Goal: Transaction & Acquisition: Purchase product/service

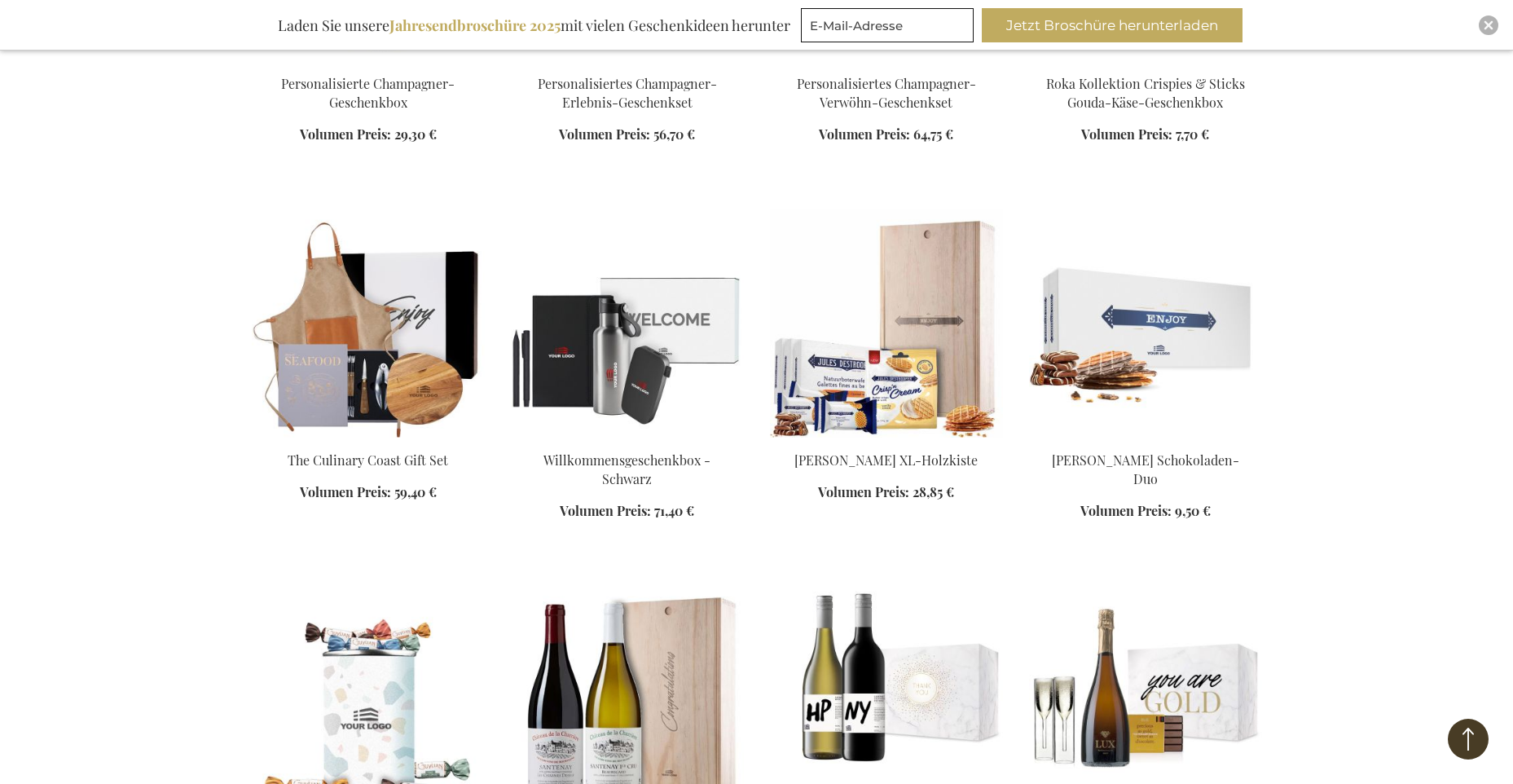
scroll to position [1207, 0]
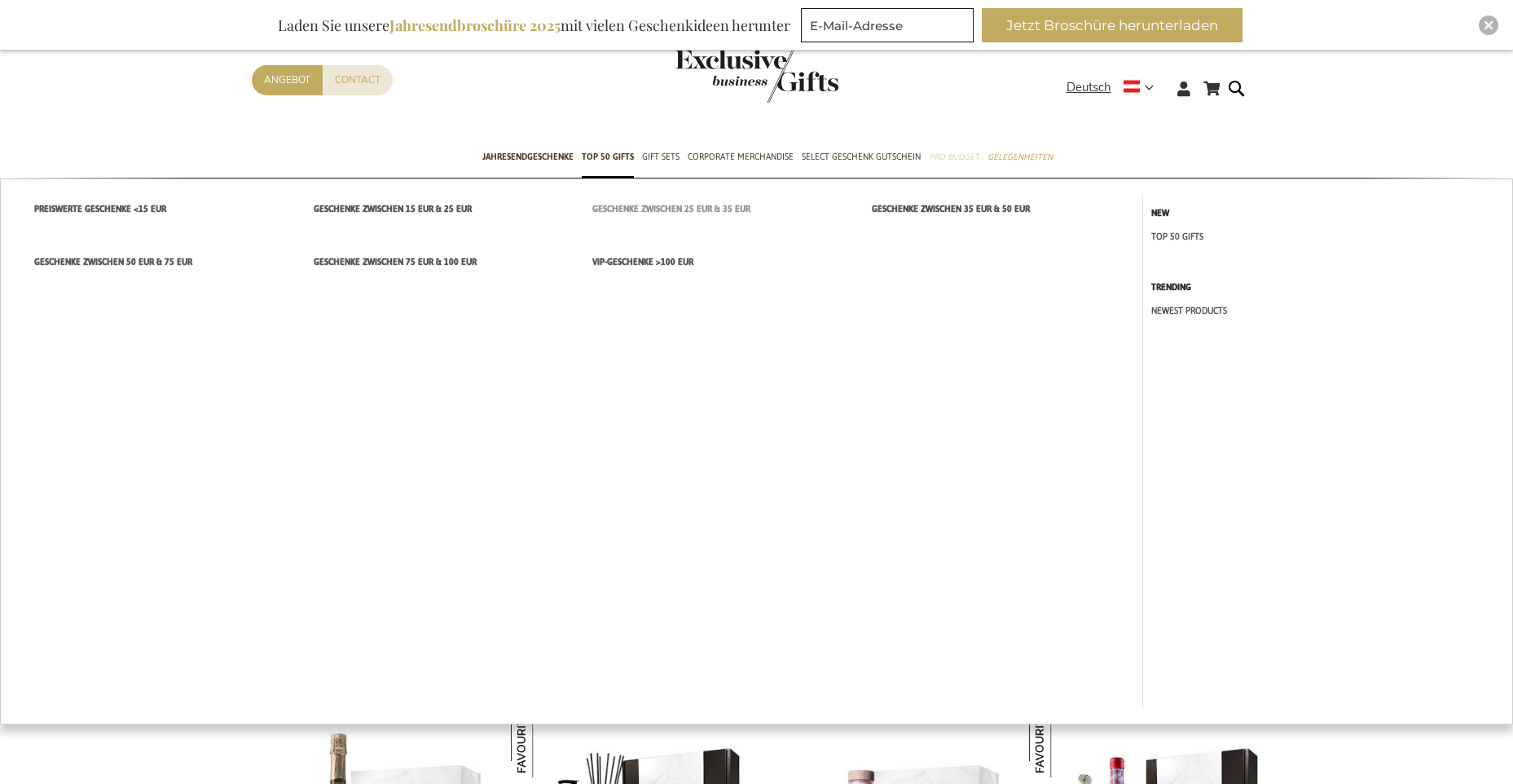
click at [652, 208] on span "Geschenke zwischen 25 EUR & 35 EUR" at bounding box center [671, 209] width 158 height 17
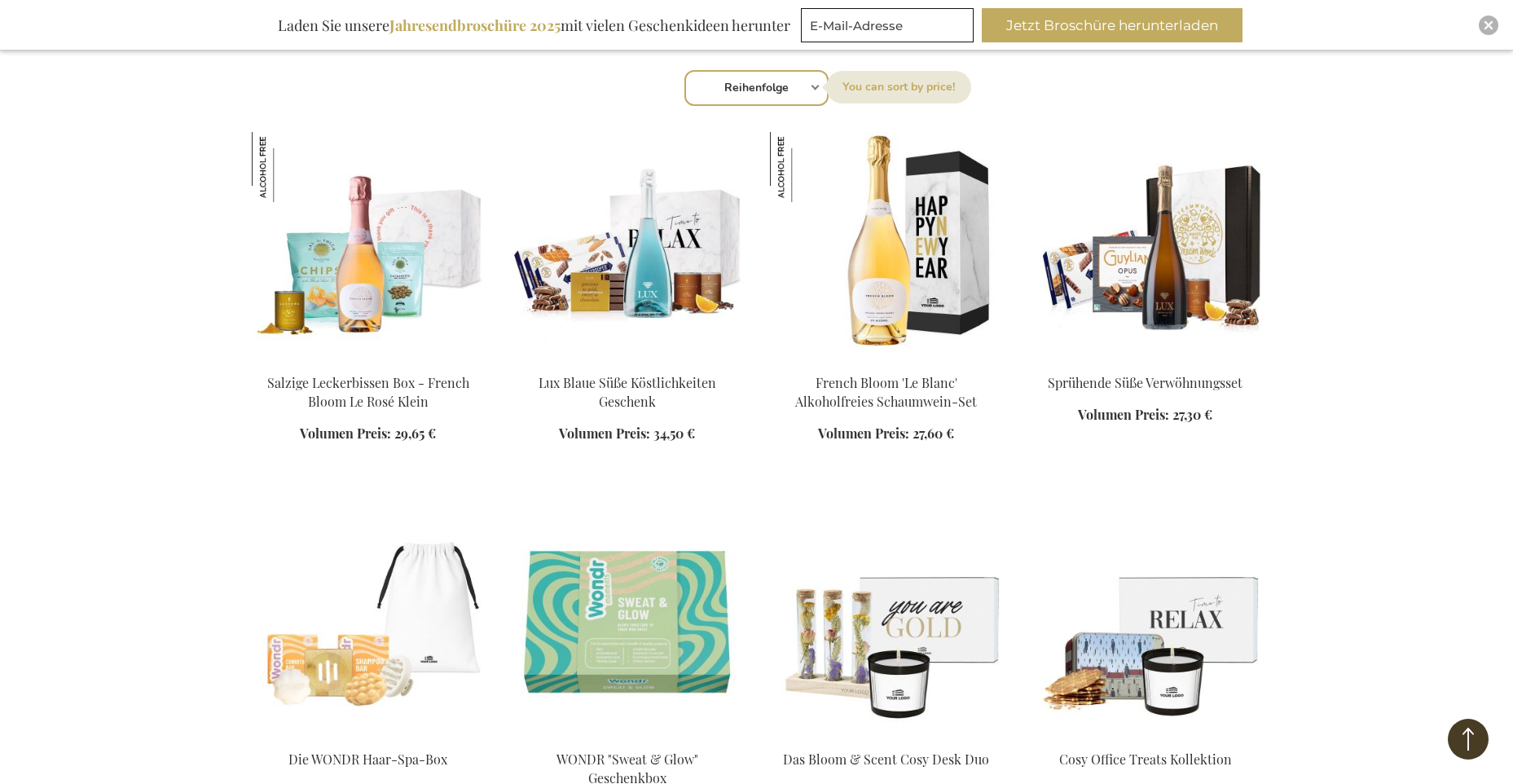
scroll to position [758, 0]
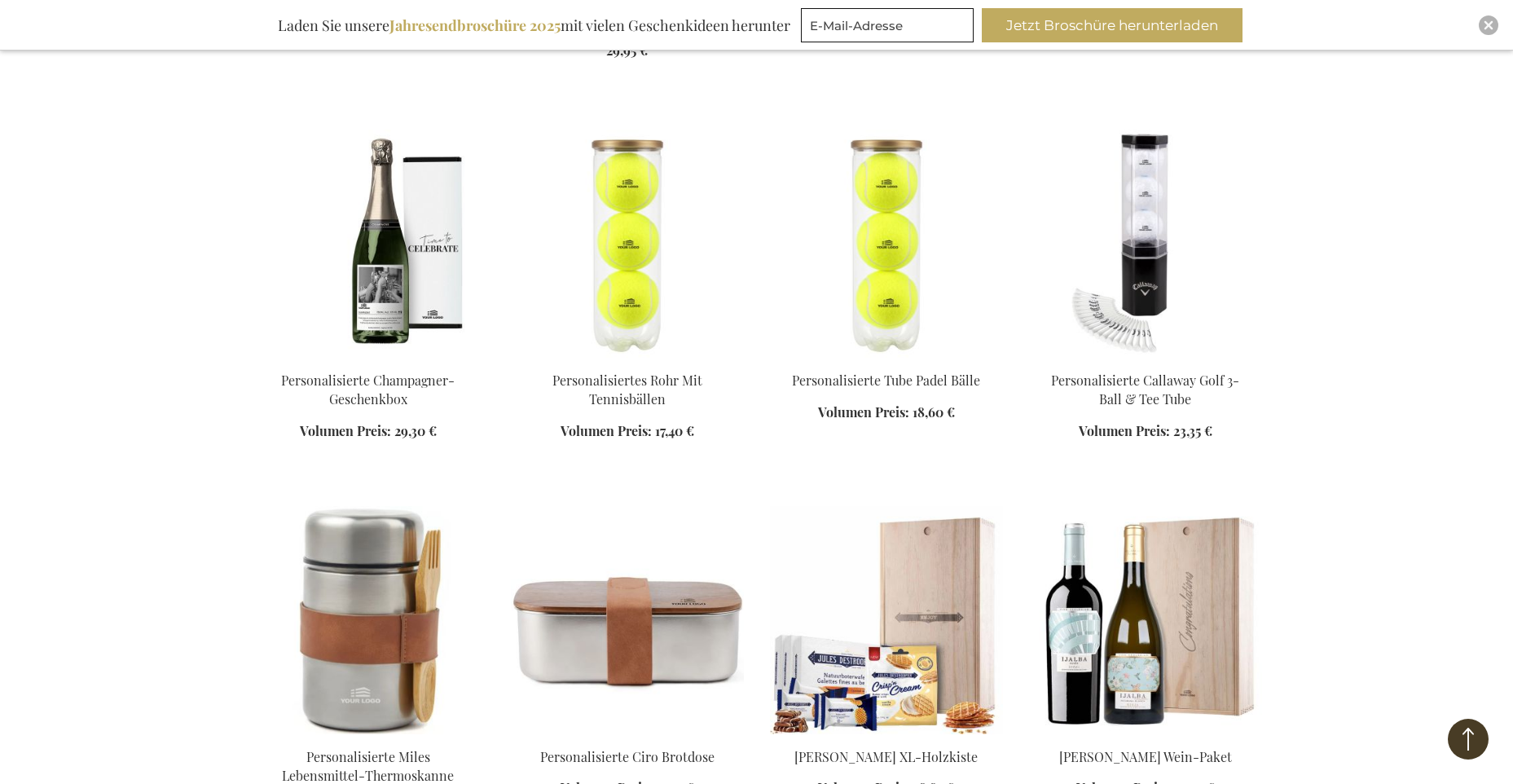
scroll to position [1286, 0]
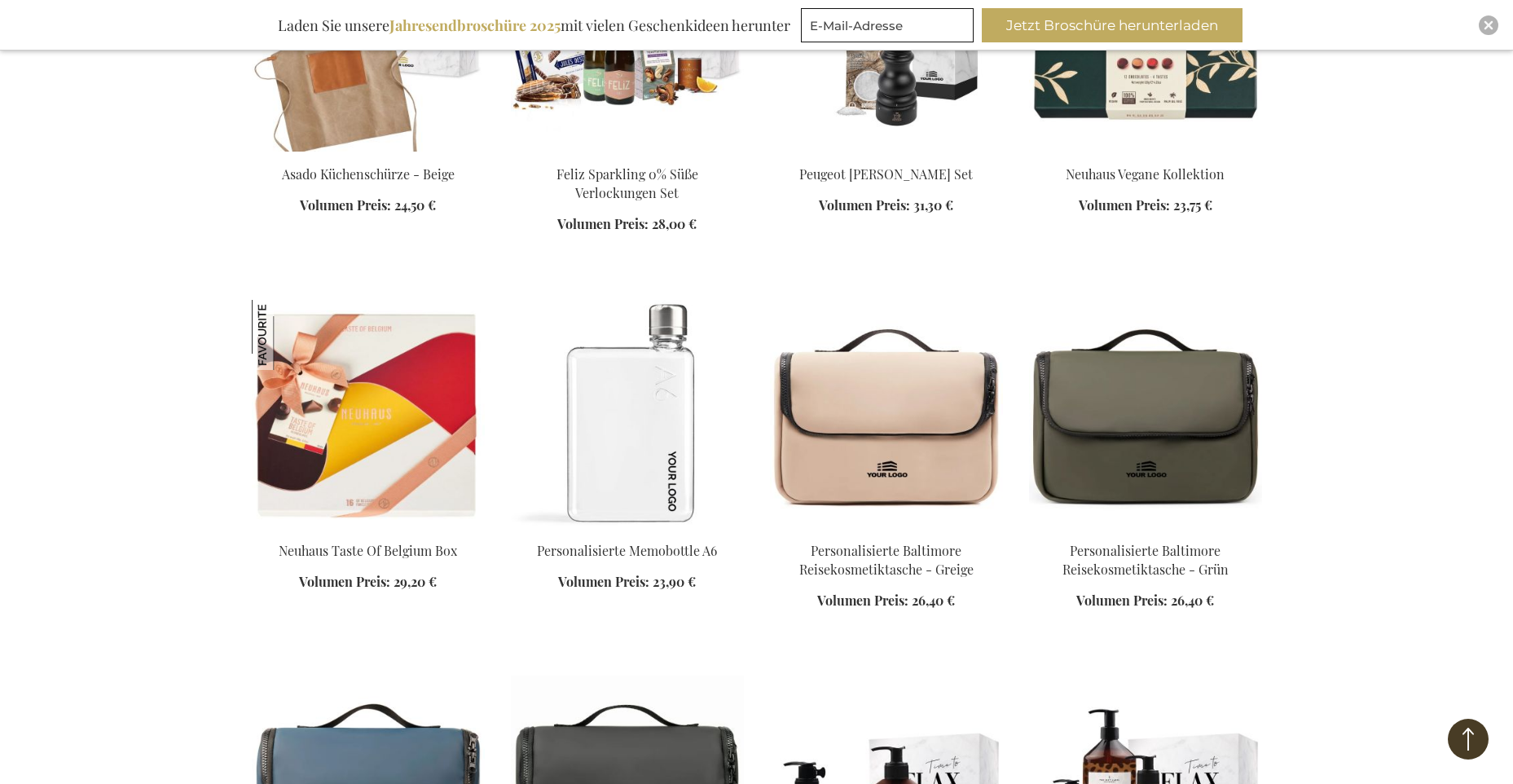
scroll to position [2517, 0]
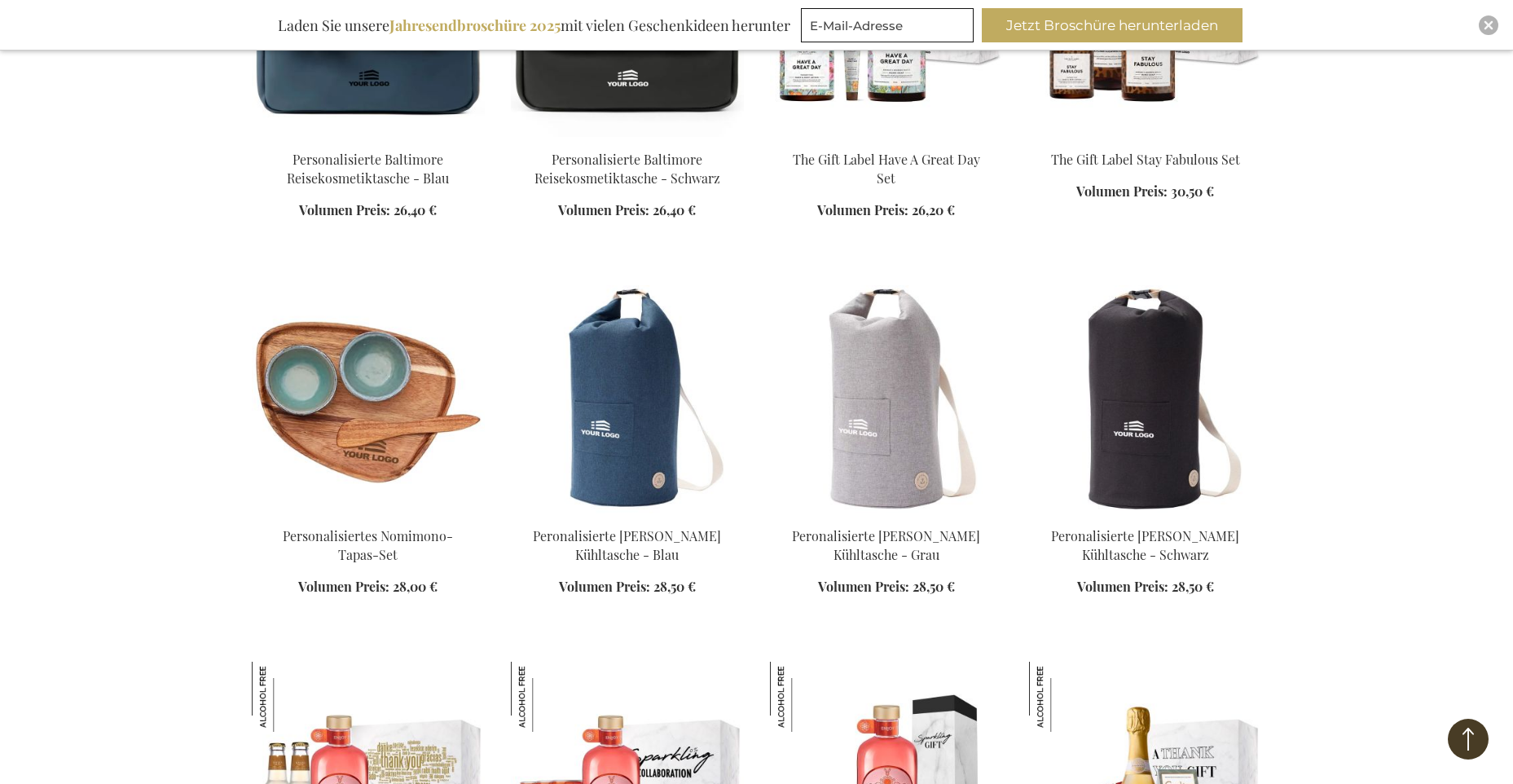
scroll to position [3289, 0]
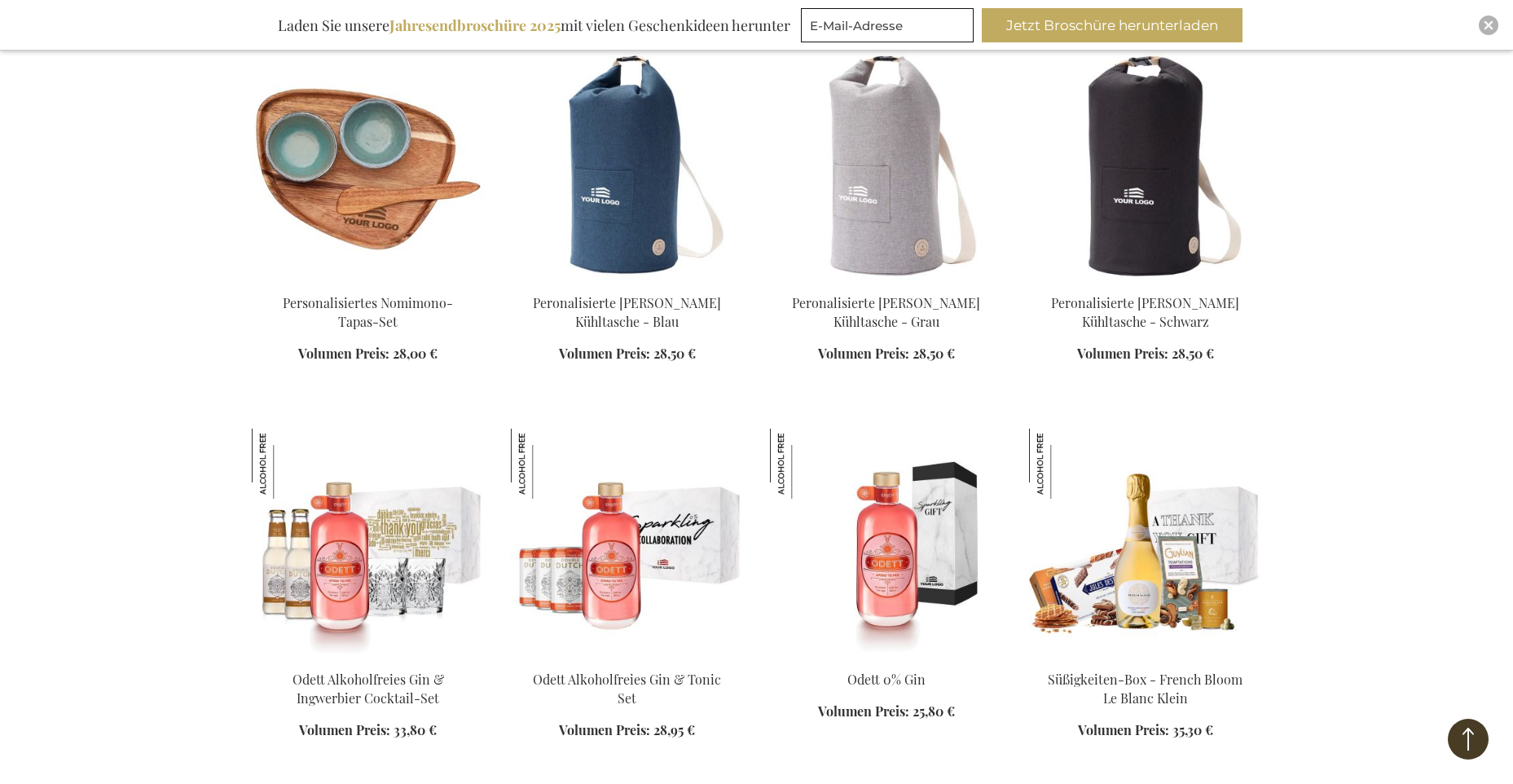
scroll to position [4196, 0]
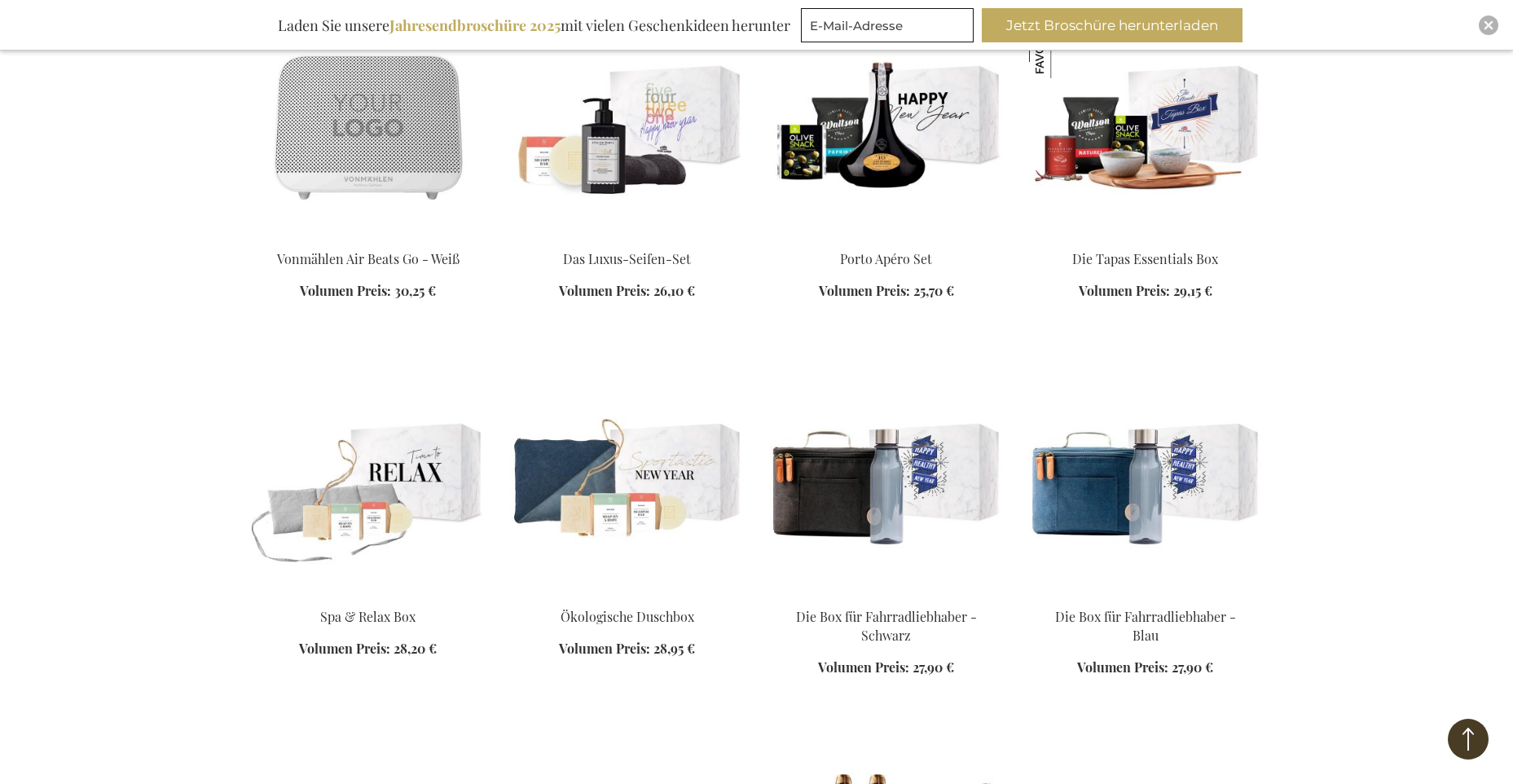
scroll to position [5803, 0]
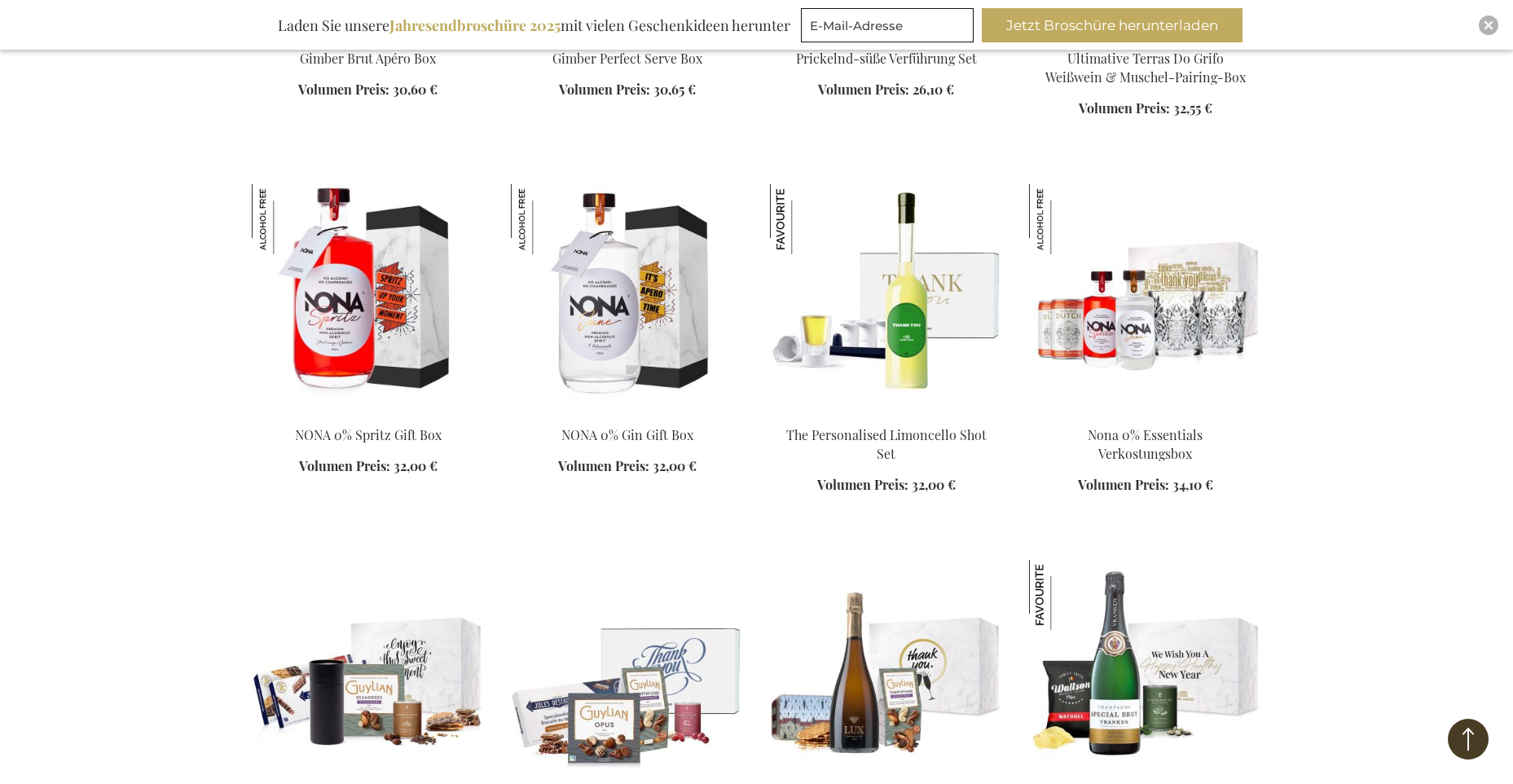
scroll to position [7979, 0]
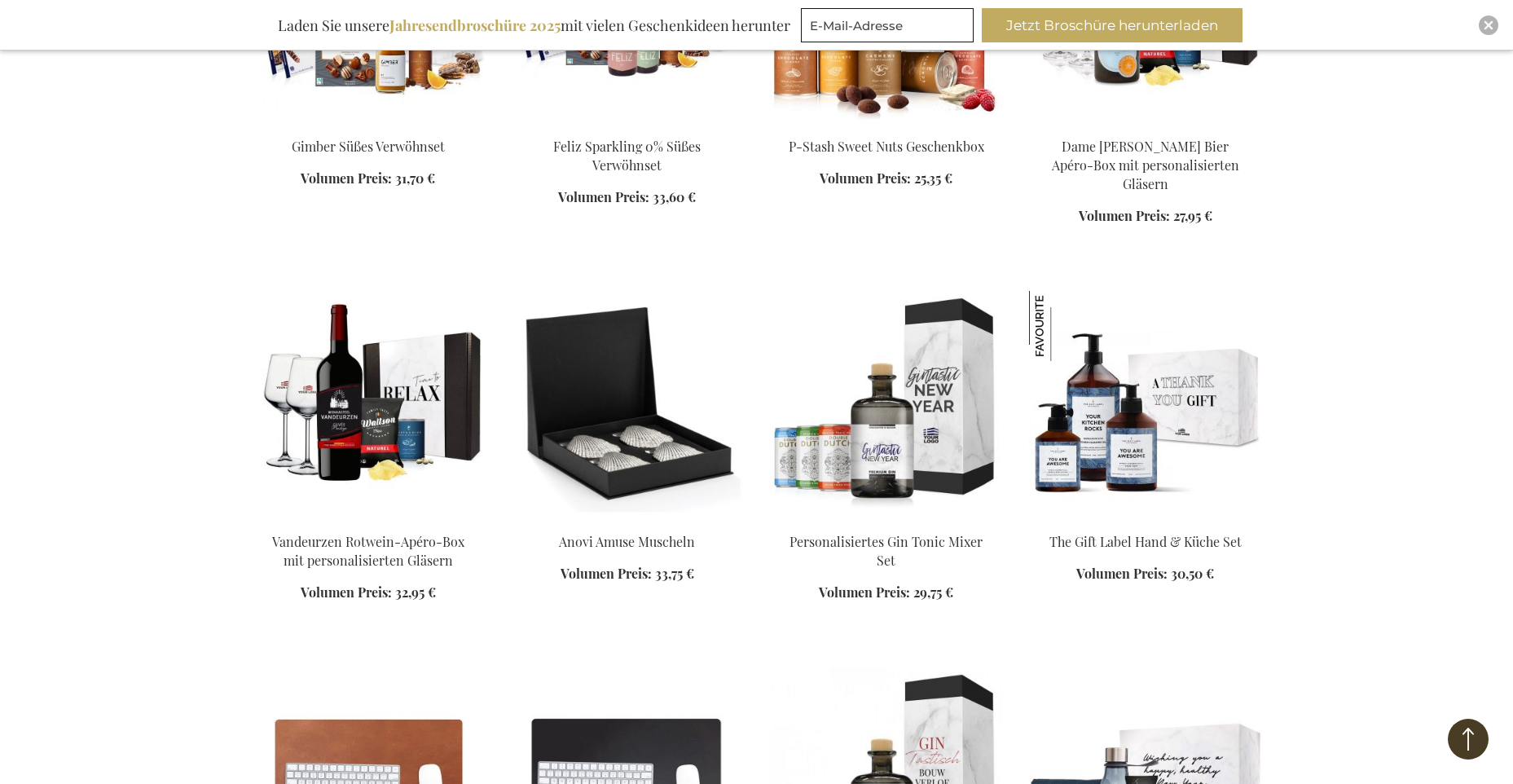
scroll to position [9518, 0]
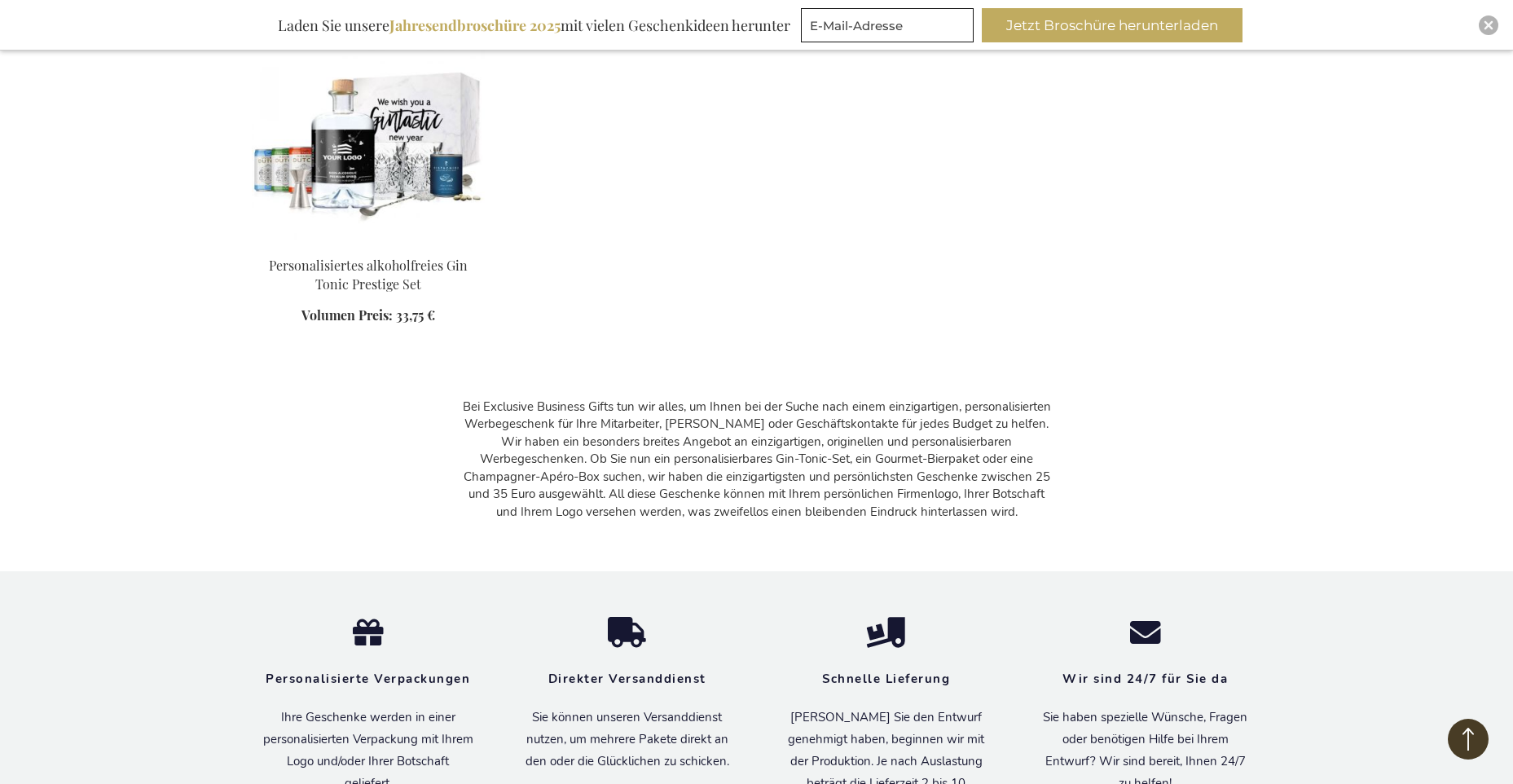
scroll to position [11094, 0]
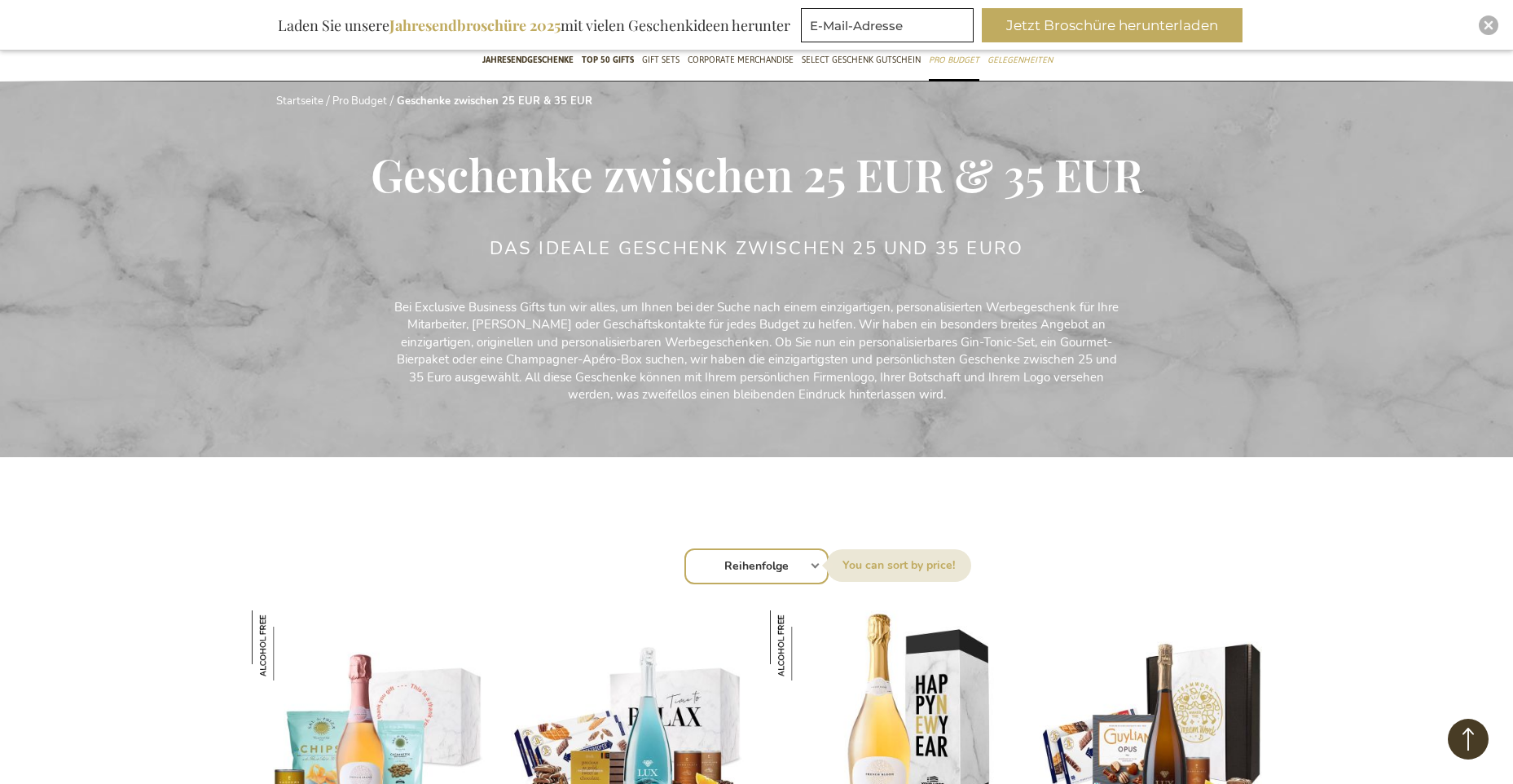
scroll to position [44, 0]
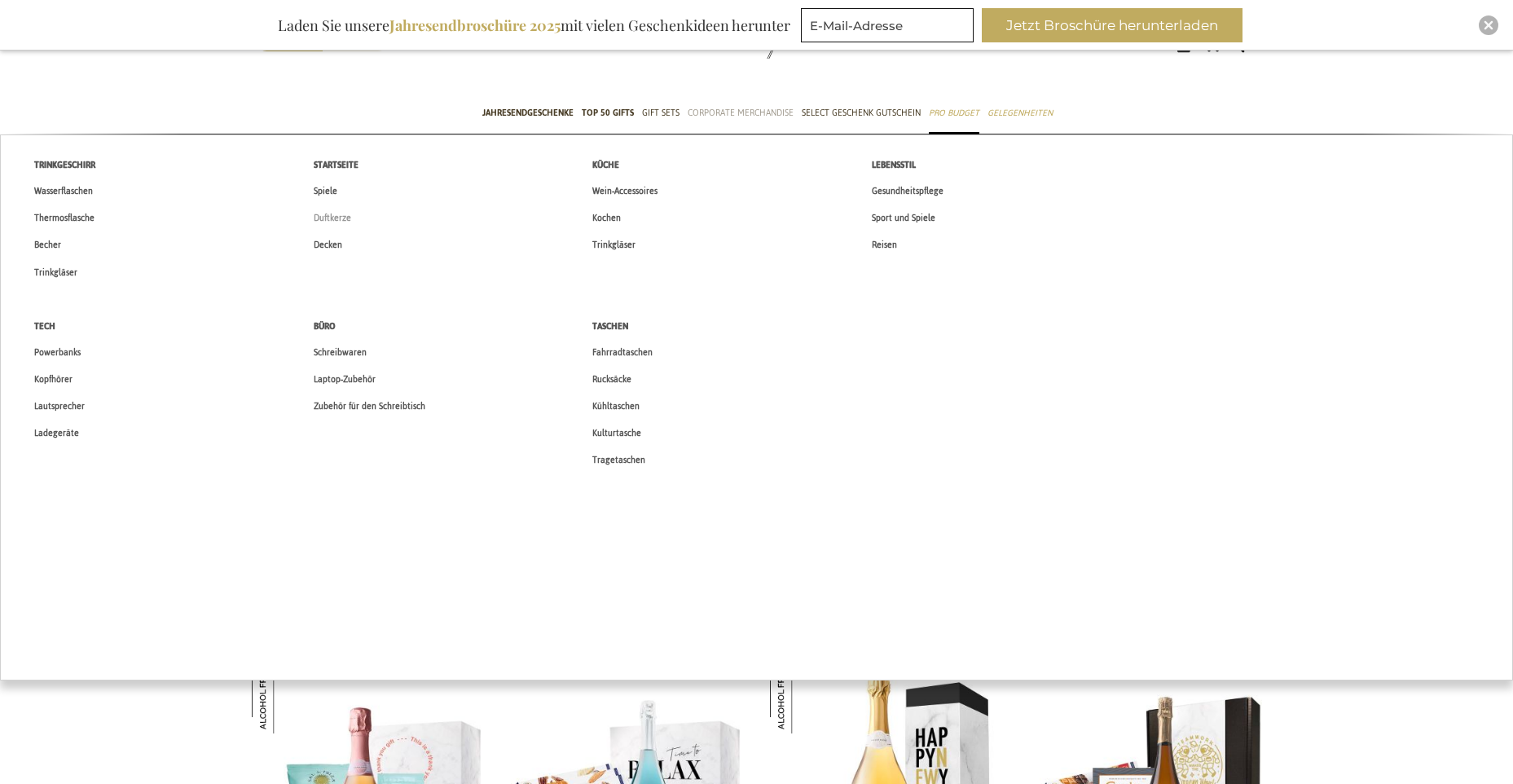
click at [341, 218] on span "Duftkerze" at bounding box center [332, 218] width 38 height 17
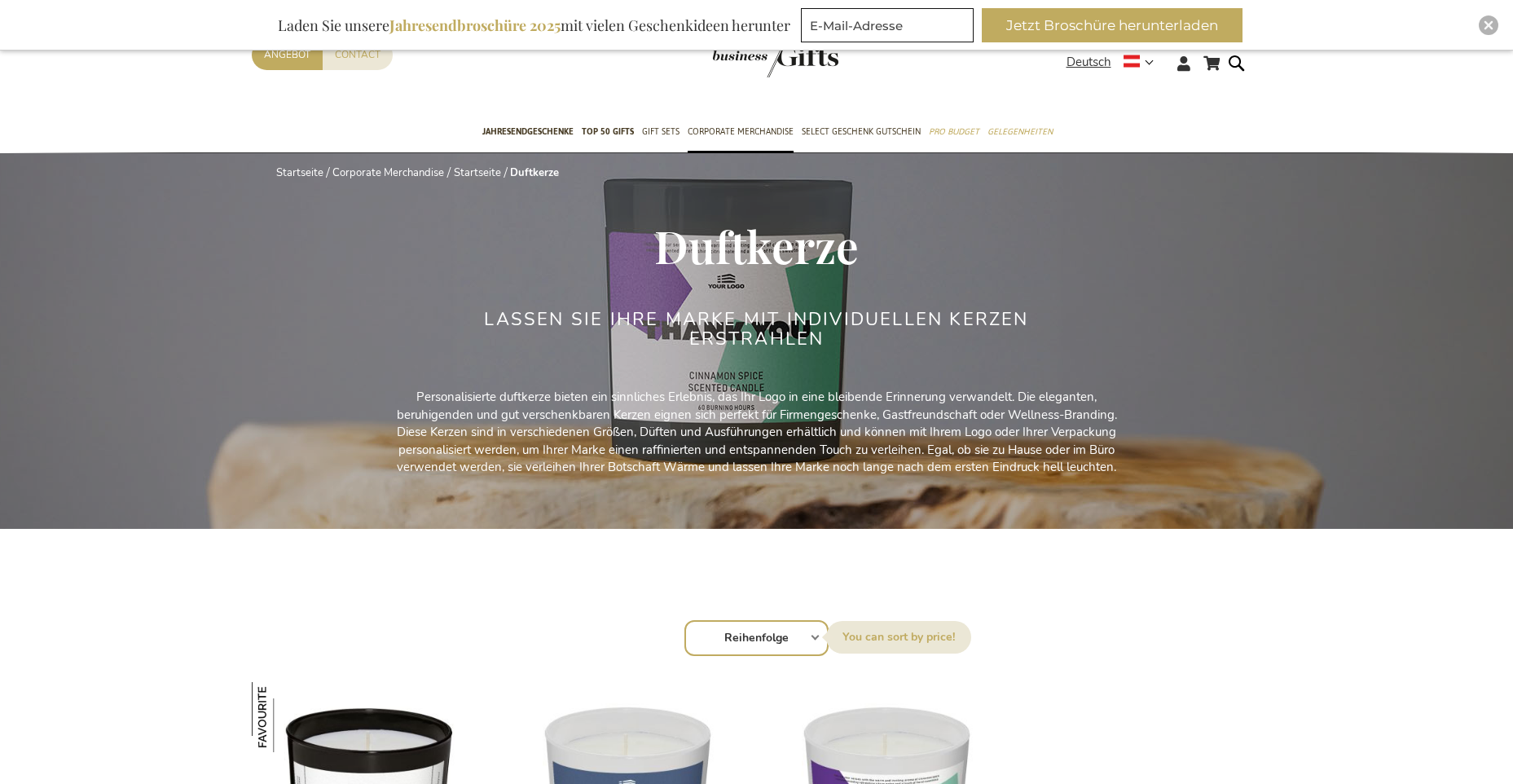
scroll to position [6, 0]
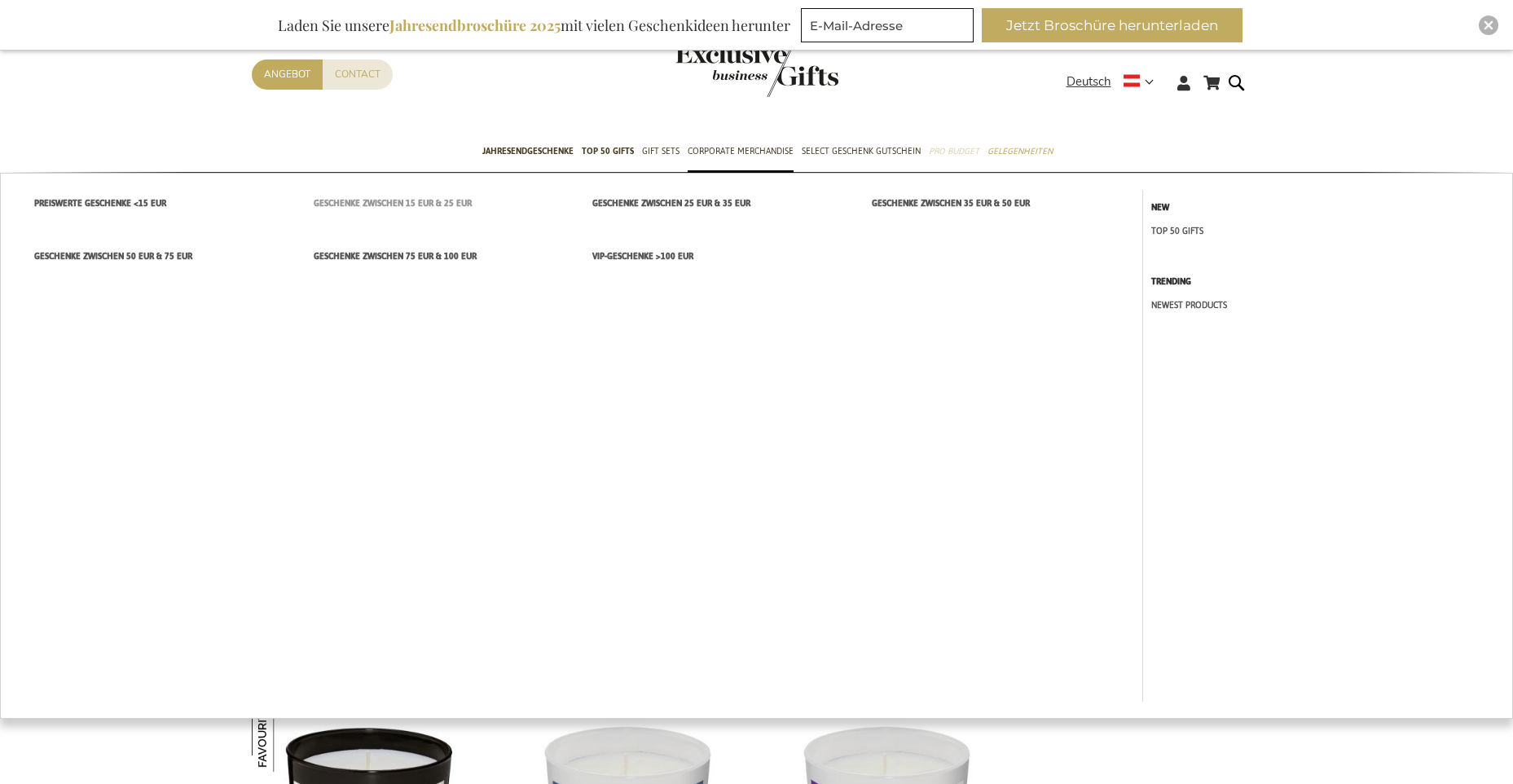
click at [382, 202] on span "Geschenke zwischen 15 EUR & 25 EUR" at bounding box center [392, 203] width 158 height 17
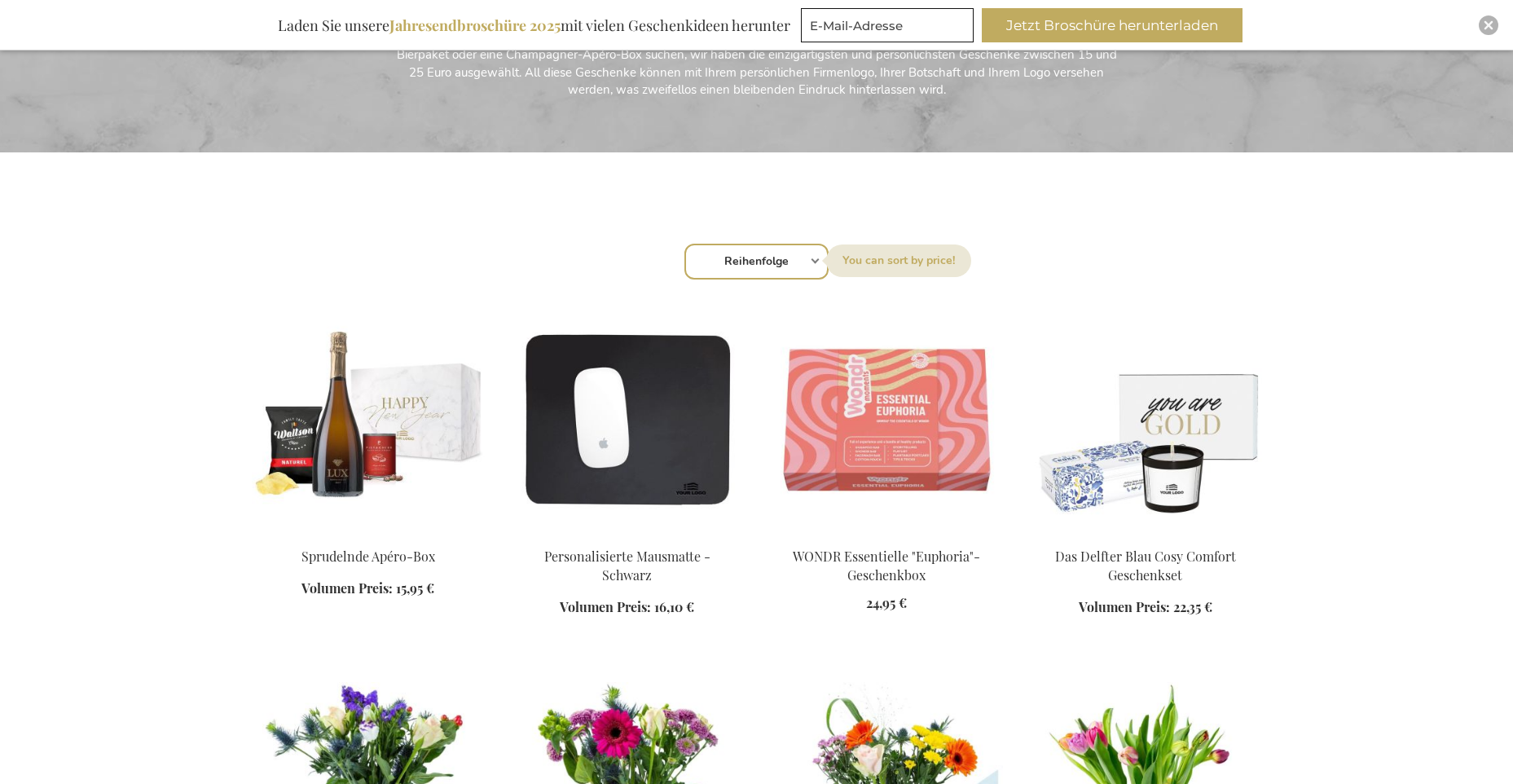
scroll to position [492, 0]
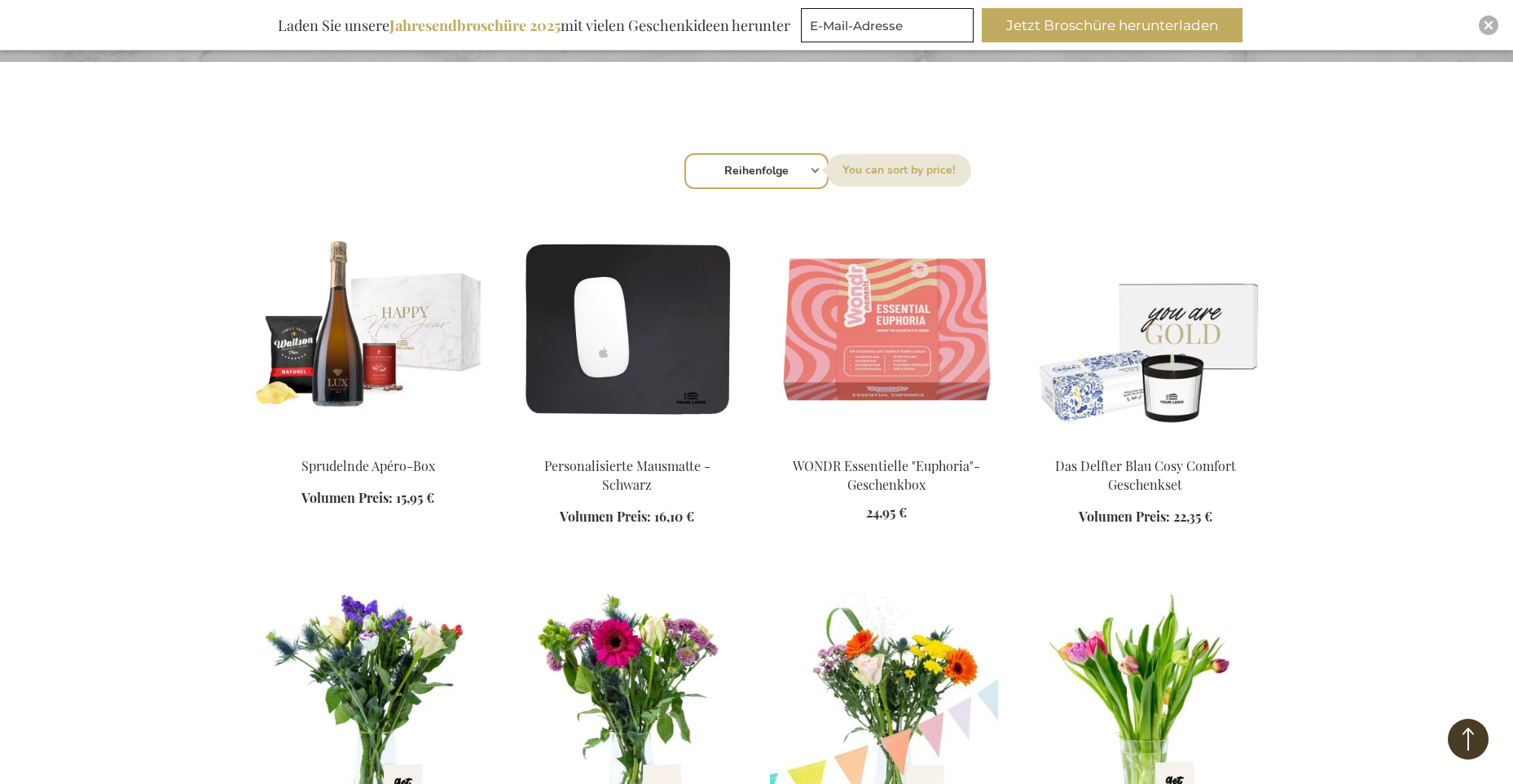
click at [807, 178] on select "Reihenfolge Best Sellers Am meisten angesehen Neu Biggest Saving Price: low to …" at bounding box center [756, 171] width 144 height 36
select select "price_asc"
click at [685, 153] on select "Reihenfolge Best Sellers Am meisten angesehen Neu Biggest Saving Price: low to …" at bounding box center [756, 171] width 144 height 36
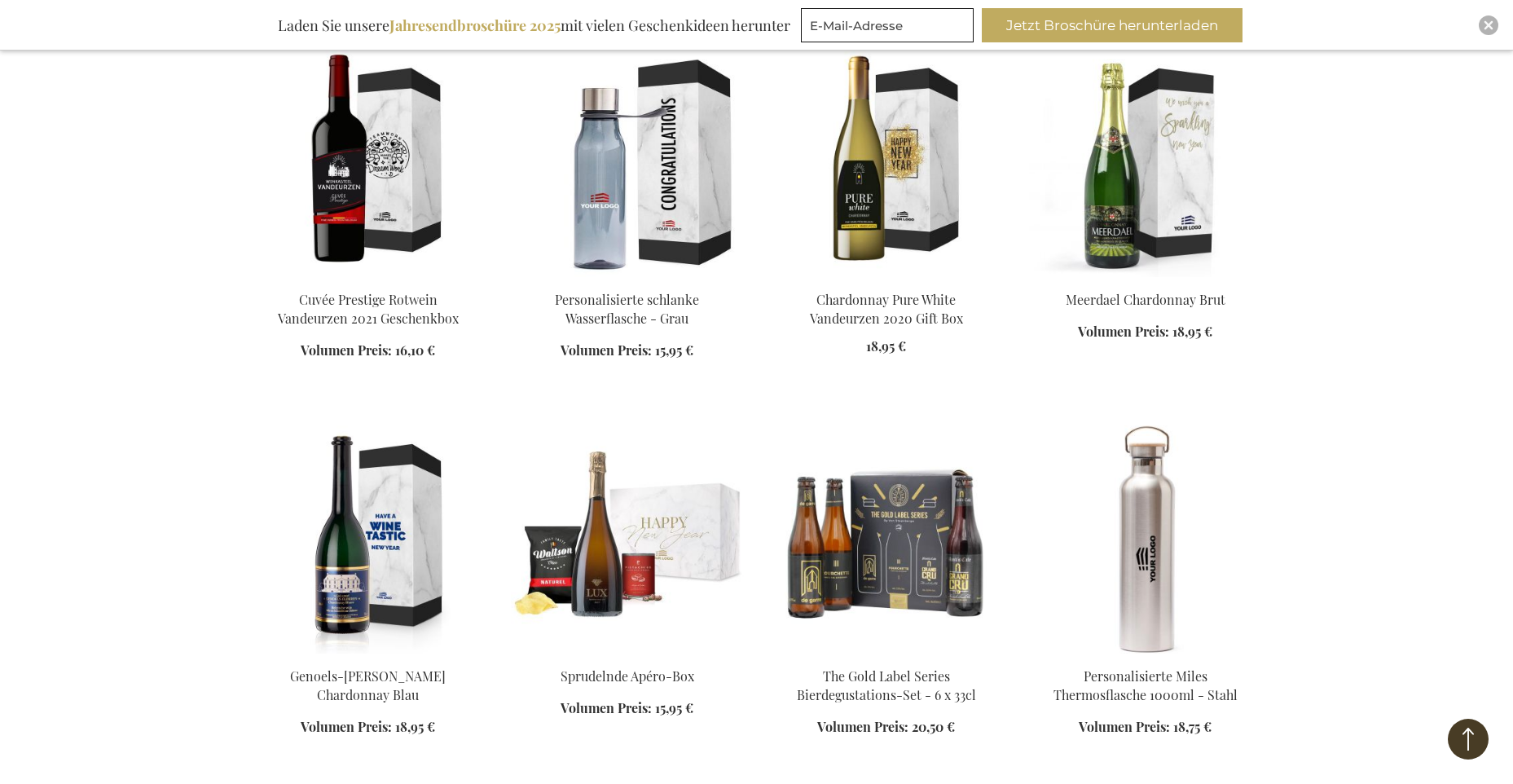
scroll to position [1431, 0]
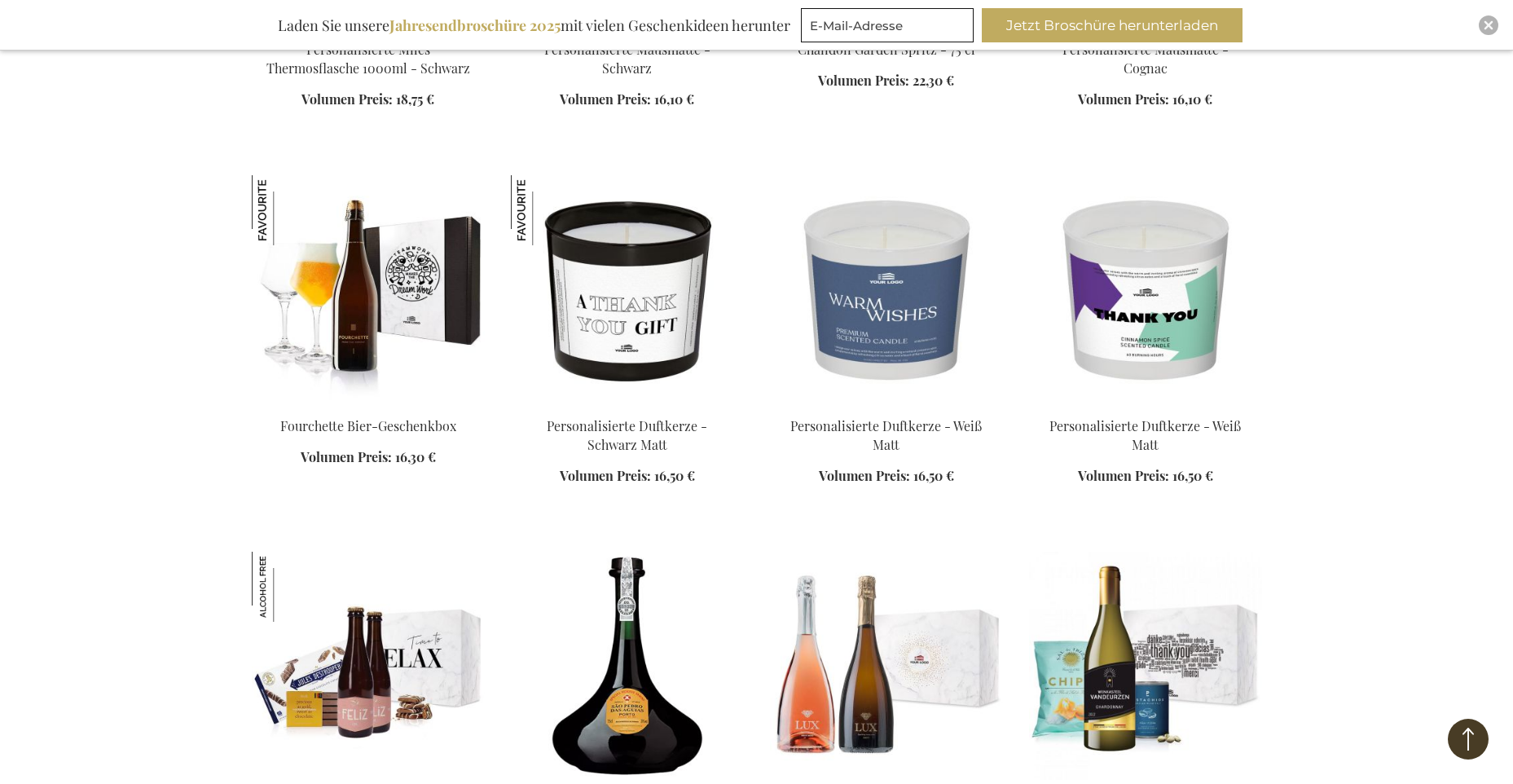
scroll to position [2487, 0]
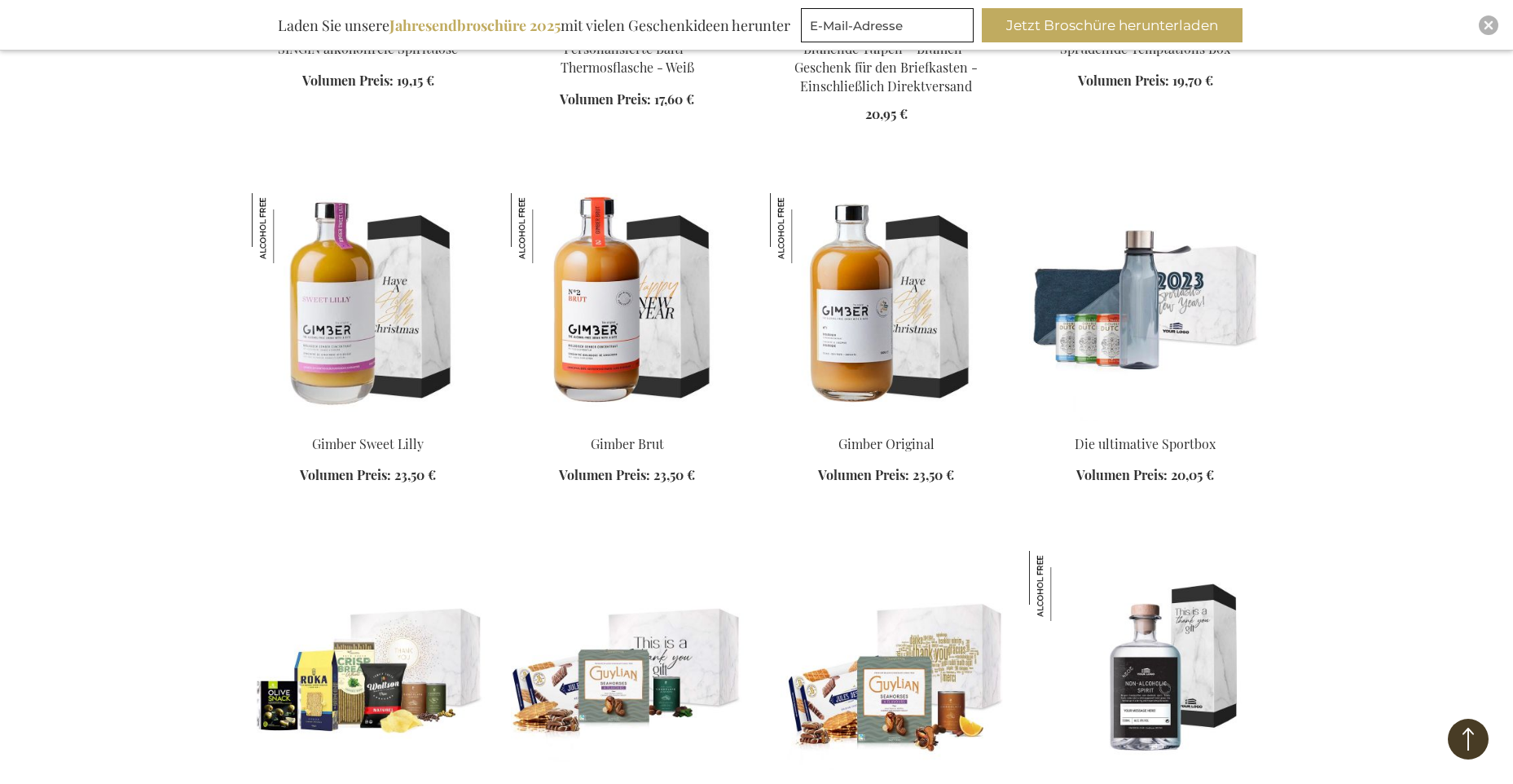
scroll to position [3921, 0]
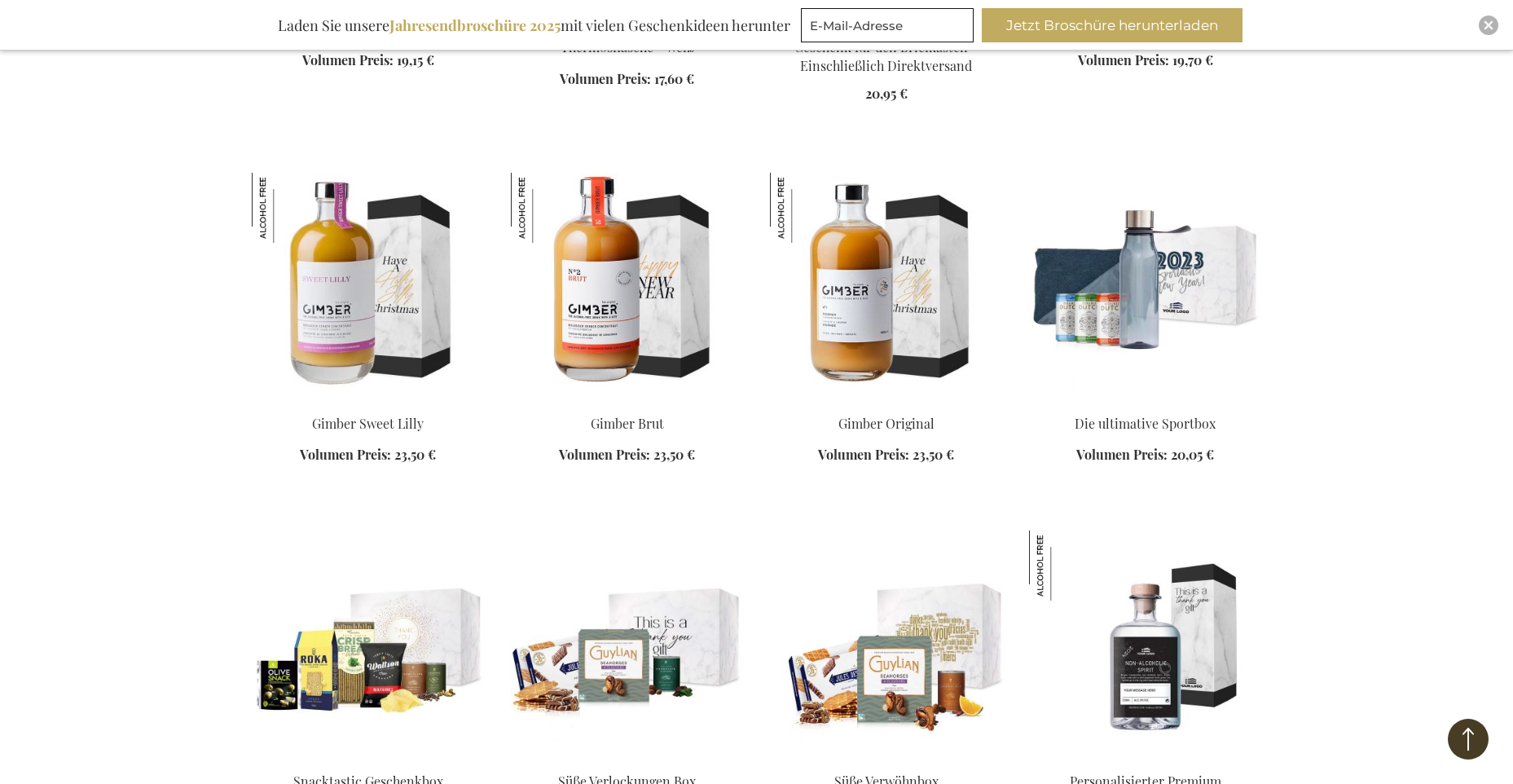
scroll to position [4447, 0]
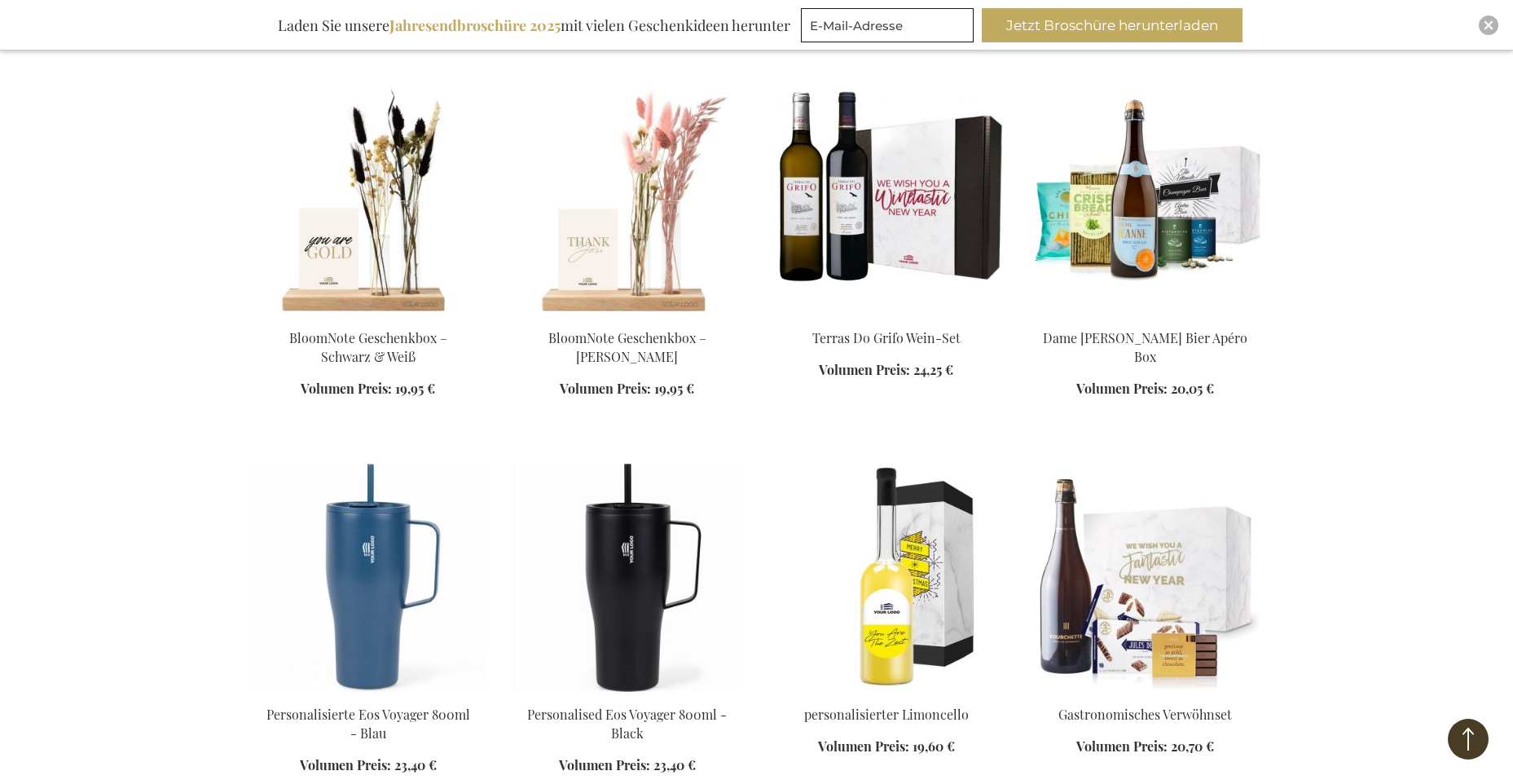
scroll to position [5988, 0]
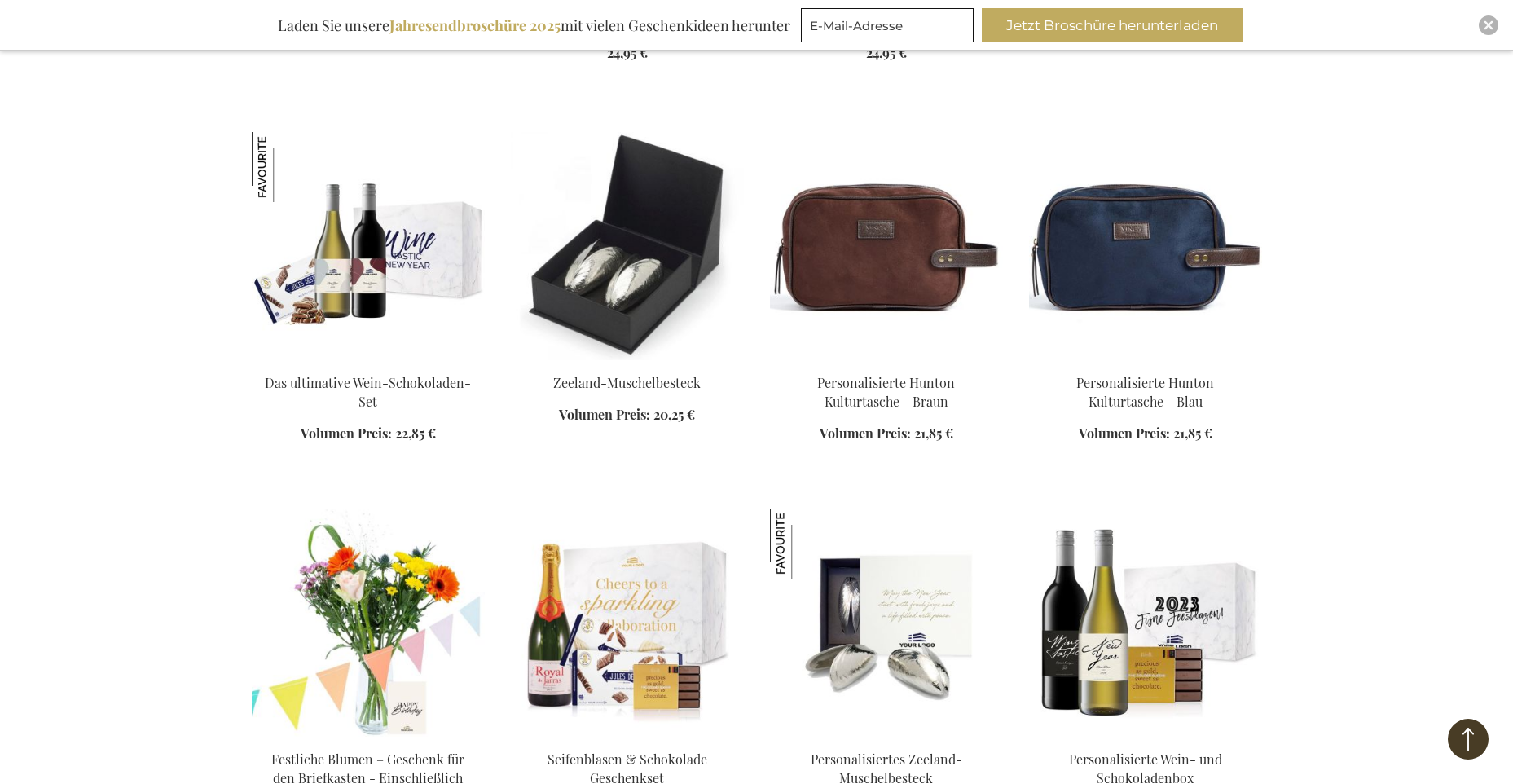
scroll to position [7448, 0]
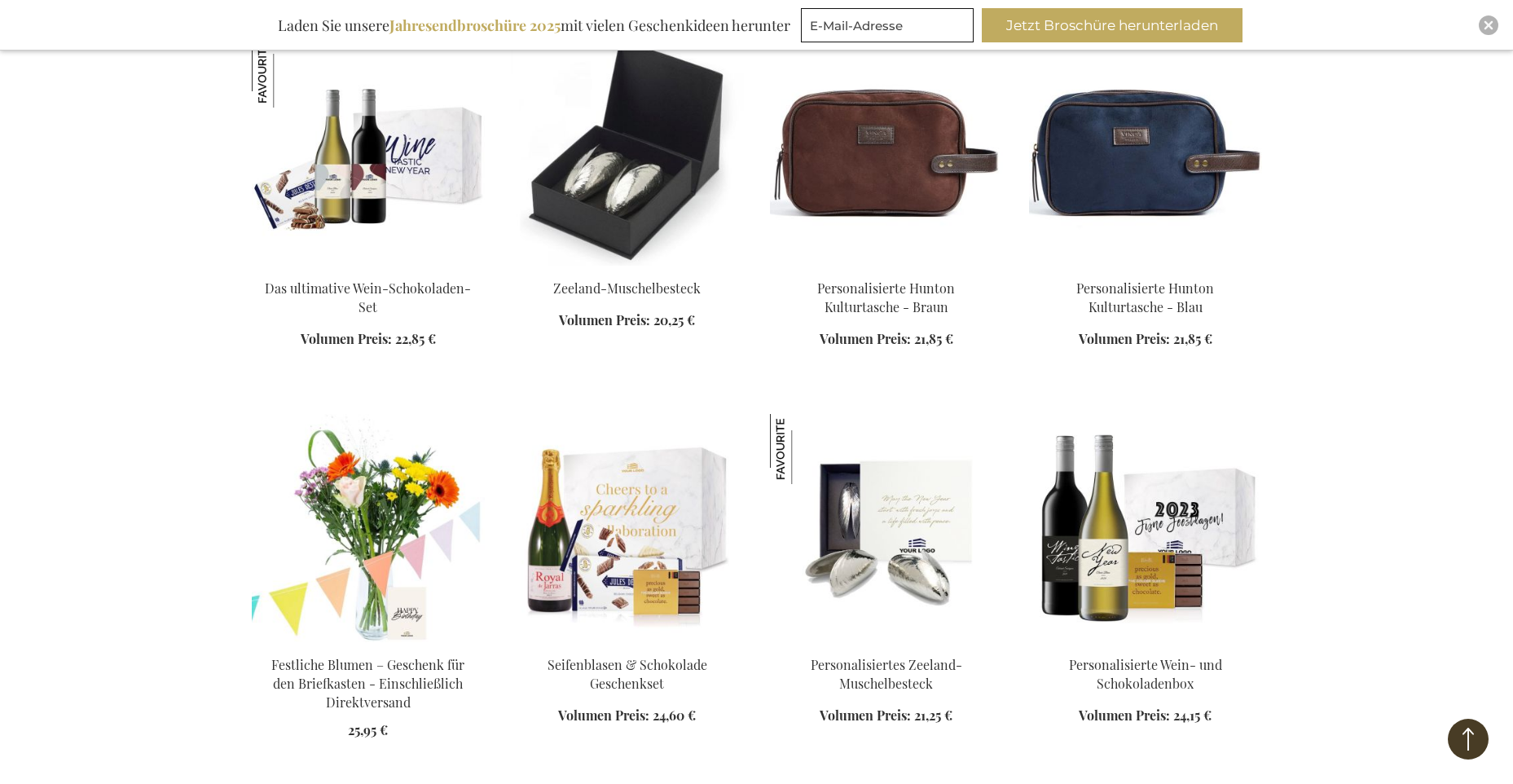
scroll to position [8110, 0]
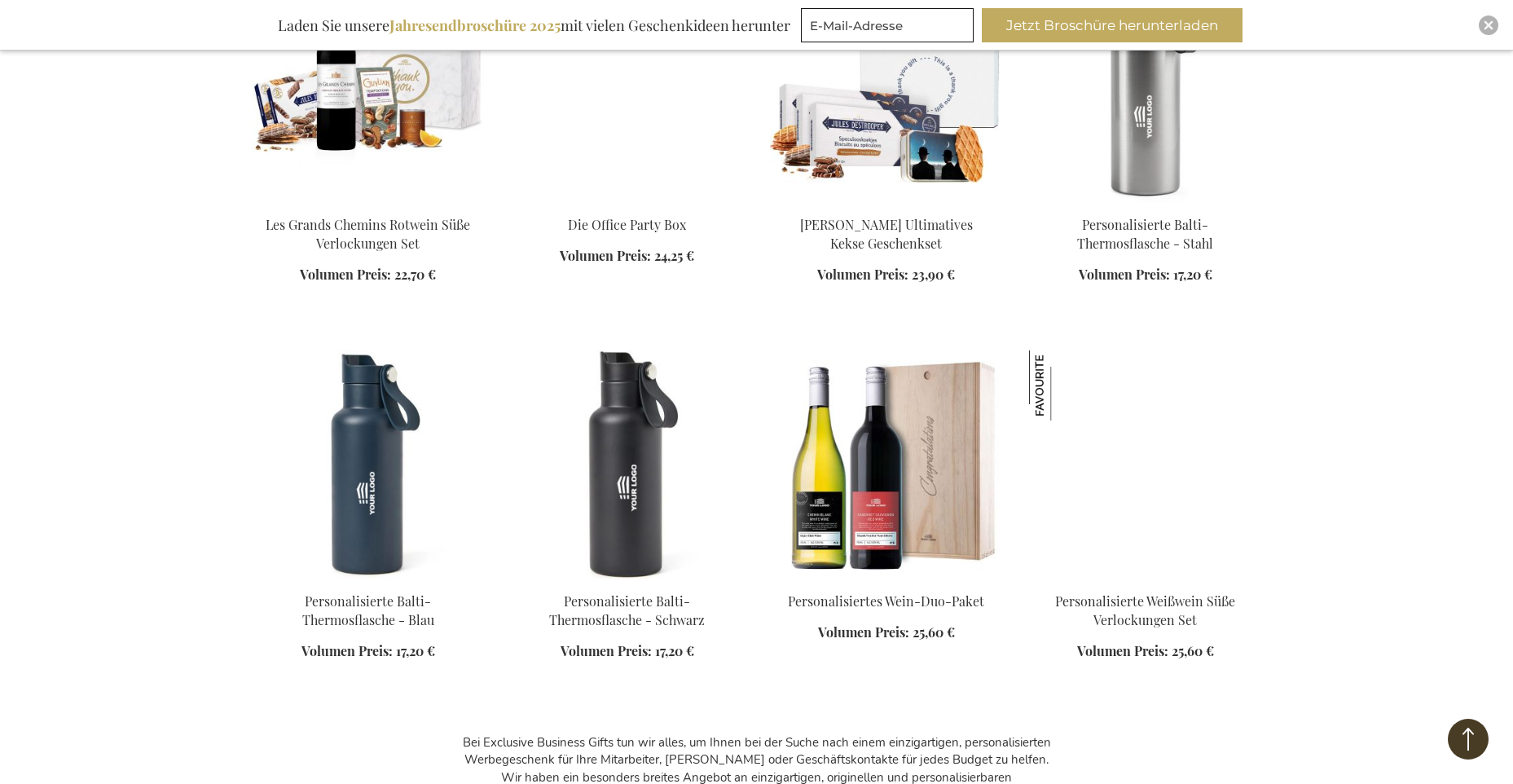
scroll to position [9435, 0]
